Goal: Information Seeking & Learning: Learn about a topic

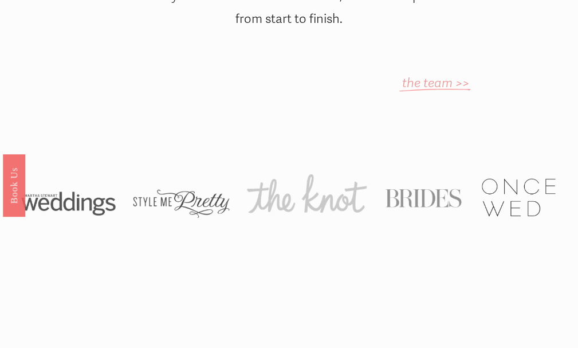
scroll to position [688, 0]
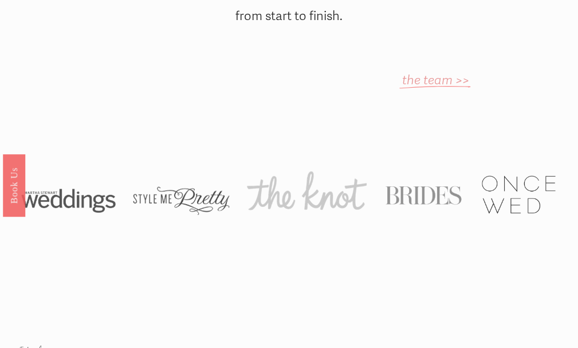
click at [459, 73] on em "the team >>" at bounding box center [435, 80] width 67 height 15
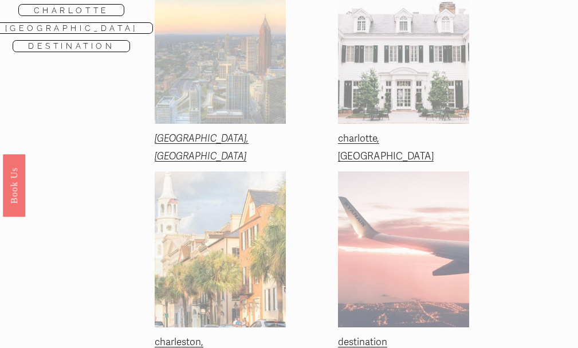
scroll to position [229, 0]
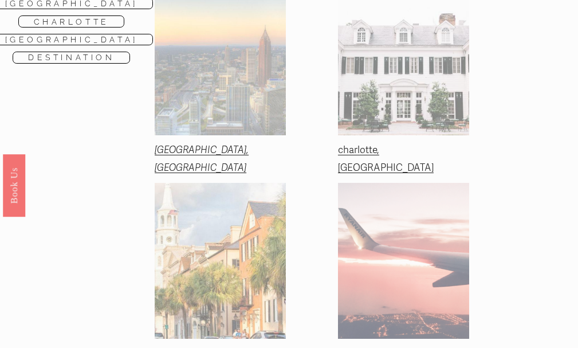
click at [199, 144] on em "atlanta, ga" at bounding box center [202, 159] width 94 height 30
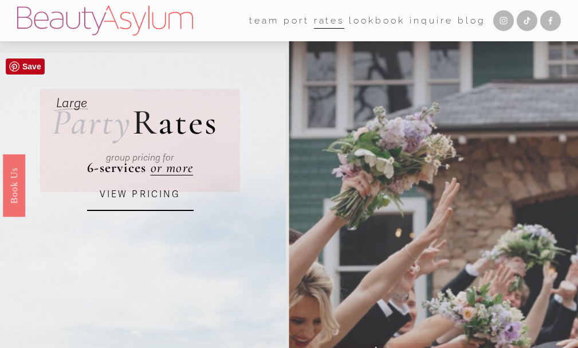
click at [180, 196] on link "VIEW PRICING" at bounding box center [140, 195] width 107 height 32
click at [169, 151] on p "group pricing for" at bounding box center [140, 158] width 154 height 16
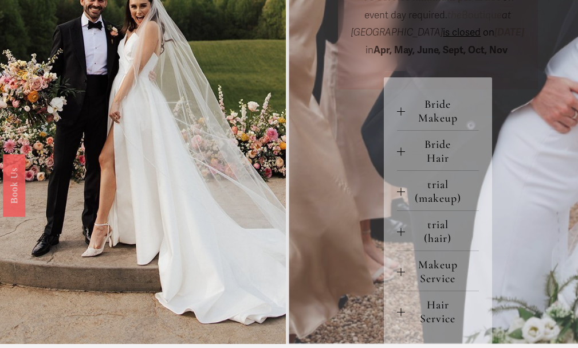
scroll to position [458, 0]
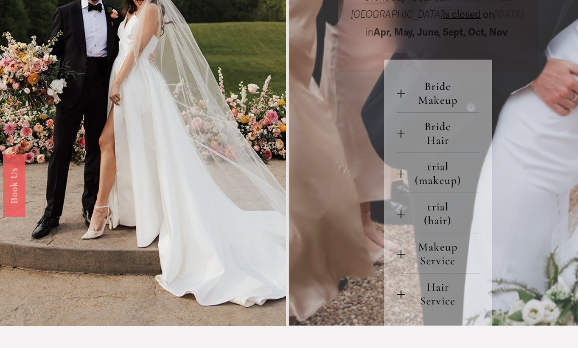
click at [456, 107] on span "Bride Makeup" at bounding box center [442, 94] width 74 height 28
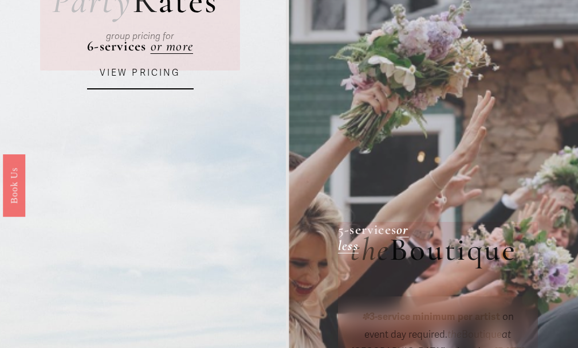
scroll to position [115, 0]
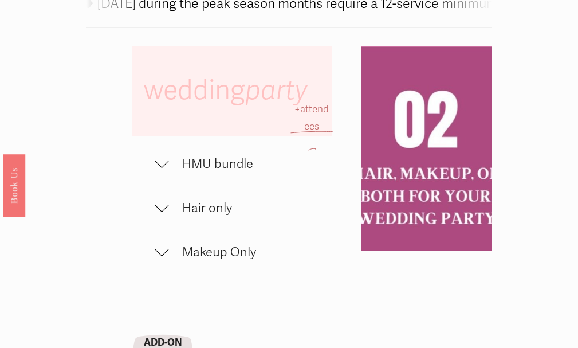
scroll to position [458, 0]
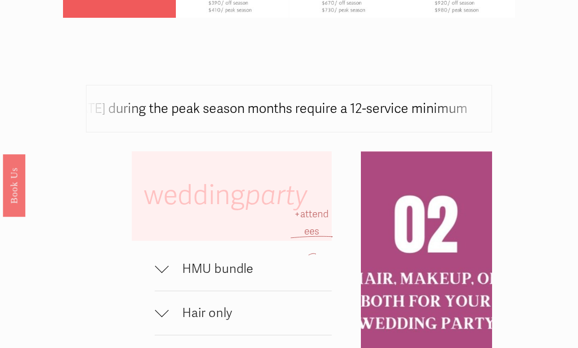
click at [234, 284] on button "HMU bundle" at bounding box center [243, 269] width 177 height 44
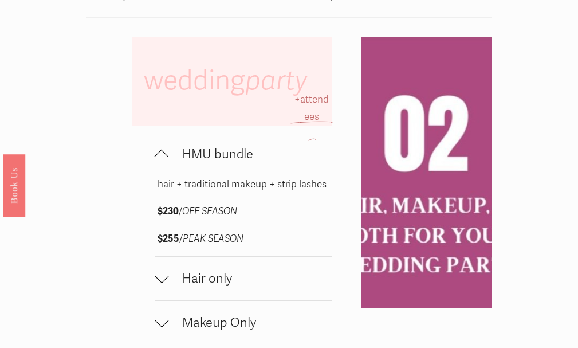
scroll to position [688, 0]
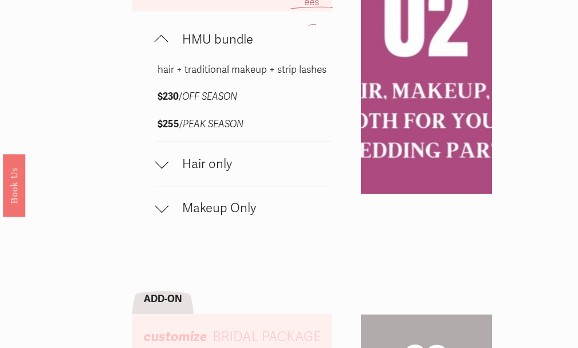
click at [235, 215] on span "Makeup Only" at bounding box center [249, 208] width 163 height 15
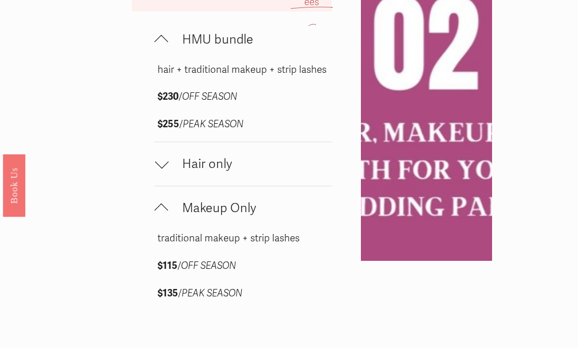
click at [212, 171] on span "Hair only" at bounding box center [249, 163] width 163 height 15
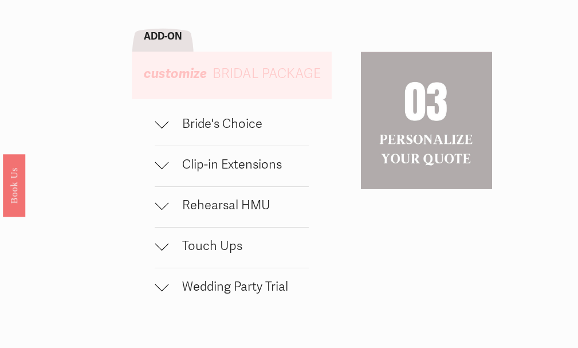
scroll to position [1089, 0]
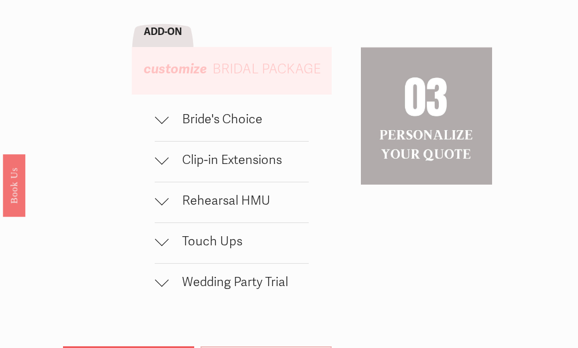
click at [258, 182] on button "Clip-in Extensions" at bounding box center [232, 162] width 154 height 40
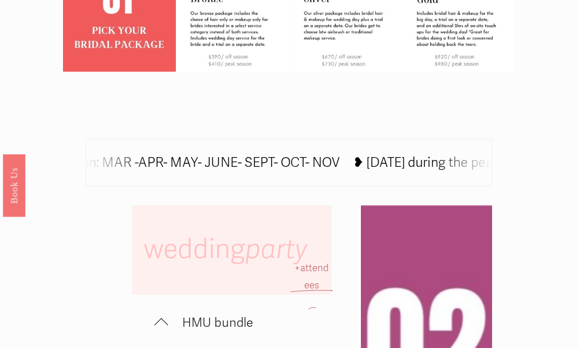
scroll to position [401, 0]
